Goal: Information Seeking & Learning: Learn about a topic

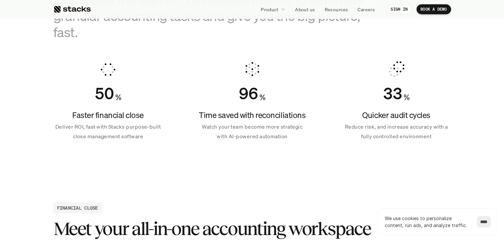
scroll to position [464, 0]
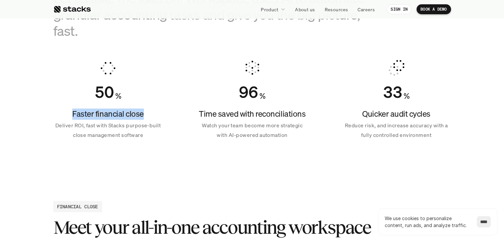
drag, startPoint x: 74, startPoint y: 112, endPoint x: 143, endPoint y: 113, distance: 68.6
click at [143, 113] on h4 "Faster financial close" at bounding box center [107, 113] width 109 height 11
click at [117, 110] on h4 "Faster financial close" at bounding box center [107, 113] width 109 height 11
click at [375, 115] on h4 "Quicker audit cycles" at bounding box center [395, 113] width 109 height 11
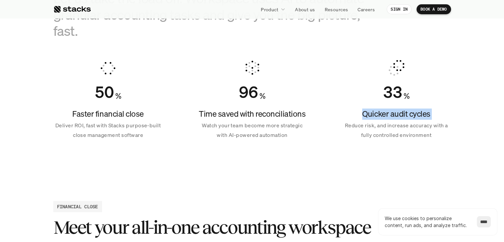
click at [375, 115] on h4 "Quicker audit cycles" at bounding box center [395, 113] width 109 height 11
click at [232, 111] on h4 "Time saved with reconciliations" at bounding box center [251, 113] width 109 height 11
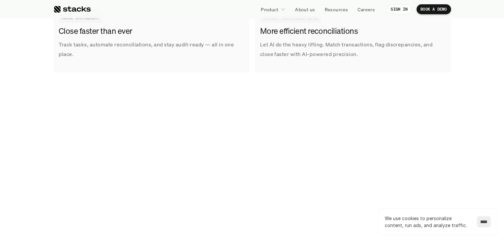
scroll to position [993, 0]
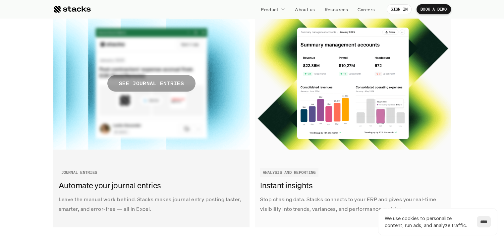
click at [149, 82] on p "SEE JOURNAL ENTRIES" at bounding box center [151, 83] width 65 height 10
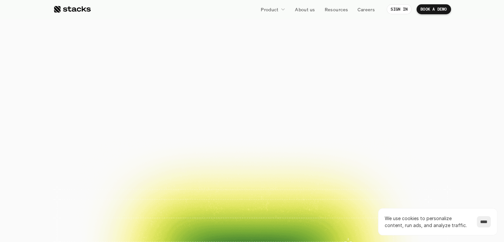
scroll to position [993, 0]
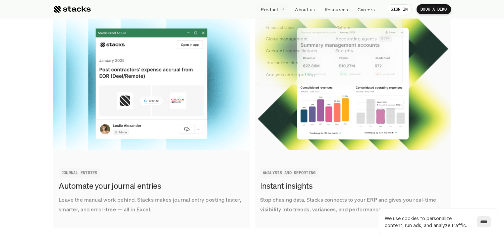
click at [278, 5] on link "Product" at bounding box center [273, 9] width 32 height 12
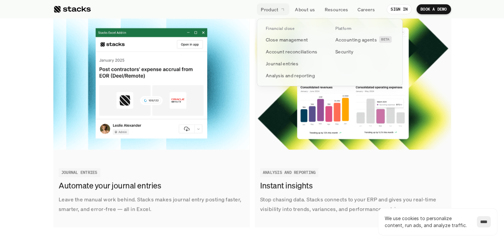
scroll to position [0, 0]
click at [290, 40] on p "Close management" at bounding box center [287, 39] width 42 height 7
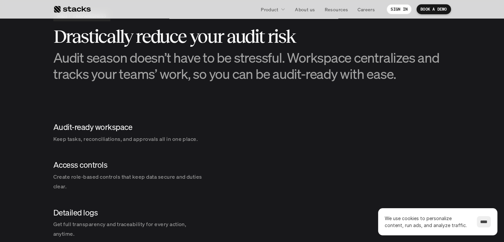
scroll to position [596, 0]
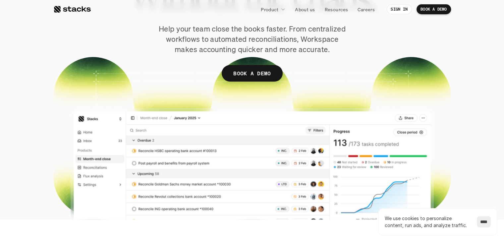
scroll to position [0, 0]
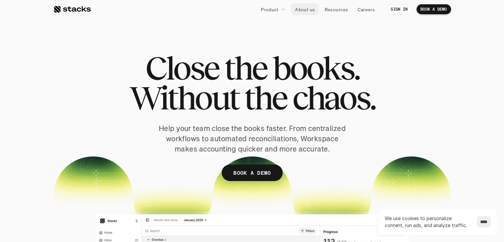
click at [310, 9] on p "About us" at bounding box center [305, 9] width 20 height 7
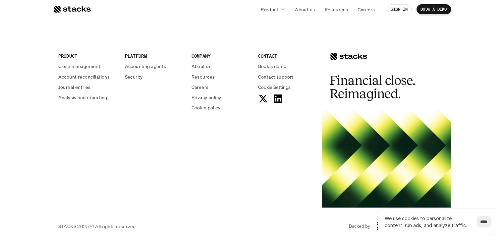
scroll to position [1191, 0]
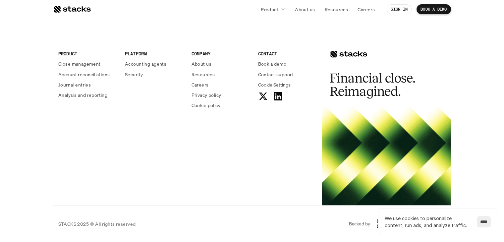
click at [136, 63] on p "Accounting agents" at bounding box center [145, 63] width 41 height 7
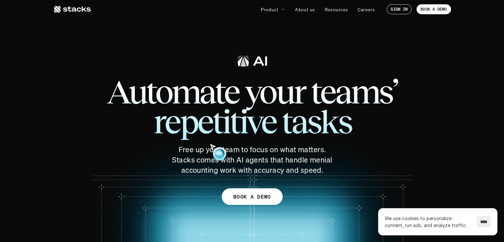
click at [140, 115] on span "Automate your teams’ repetitive tasks" at bounding box center [252, 106] width 344 height 73
click at [151, 99] on span "Automate your teams’ repetitive tasks" at bounding box center [252, 106] width 344 height 73
click at [155, 90] on span "Automate your teams’ repetitive tasks" at bounding box center [252, 106] width 344 height 73
drag, startPoint x: 417, startPoint y: 96, endPoint x: 412, endPoint y: 73, distance: 24.0
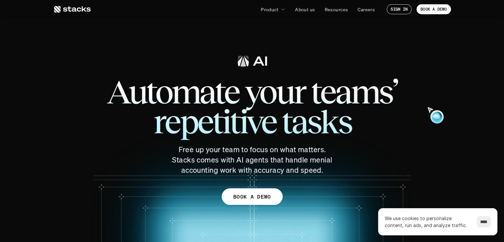
click at [412, 73] on span "Automate your teams’ repetitive tasks" at bounding box center [252, 106] width 344 height 73
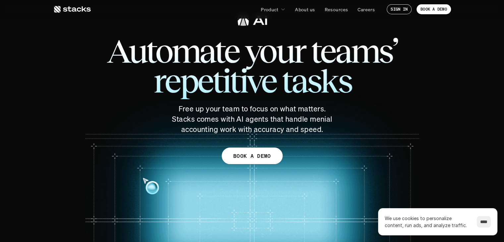
scroll to position [66, 0]
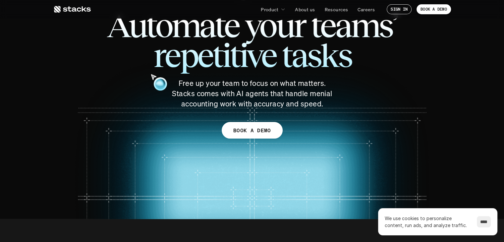
click at [189, 55] on span "Automate your teams’ repetitive tasks" at bounding box center [252, 40] width 344 height 73
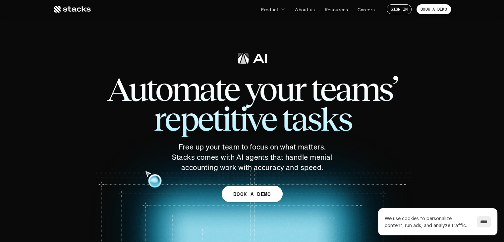
scroll to position [265, 0]
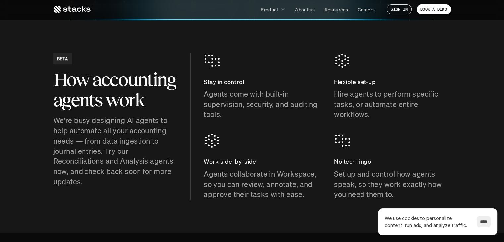
click at [19, 31] on section "BETA How accounting agents work We're busy designing AI agents to help automate…" at bounding box center [252, 126] width 504 height 213
